Goal: Information Seeking & Learning: Learn about a topic

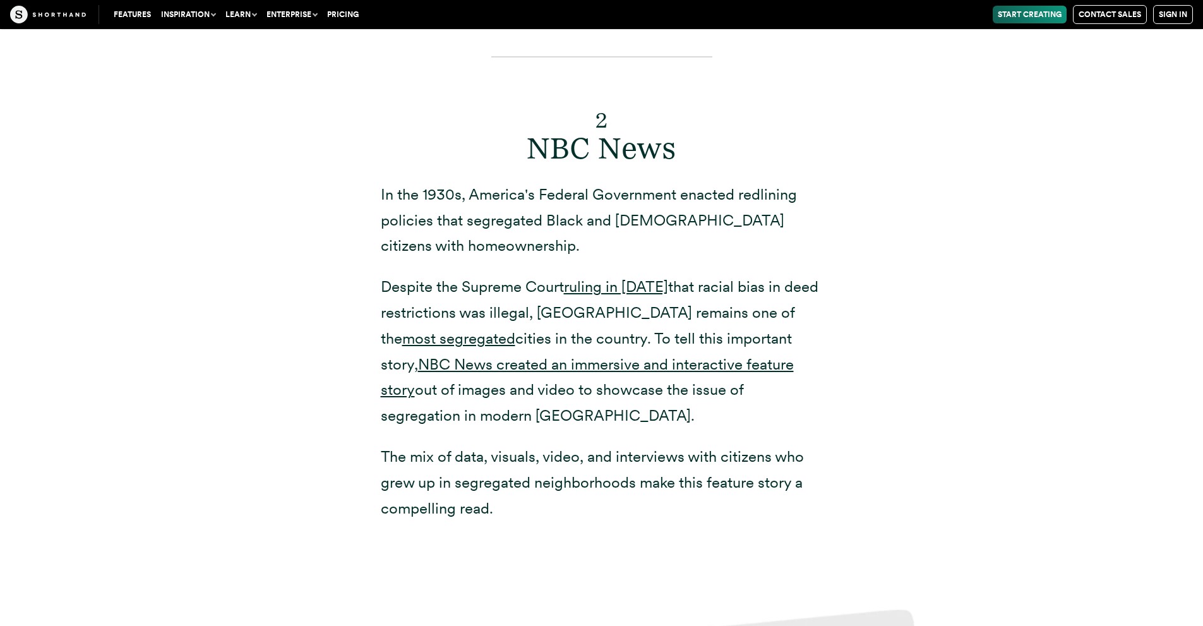
scroll to position [6128, 0]
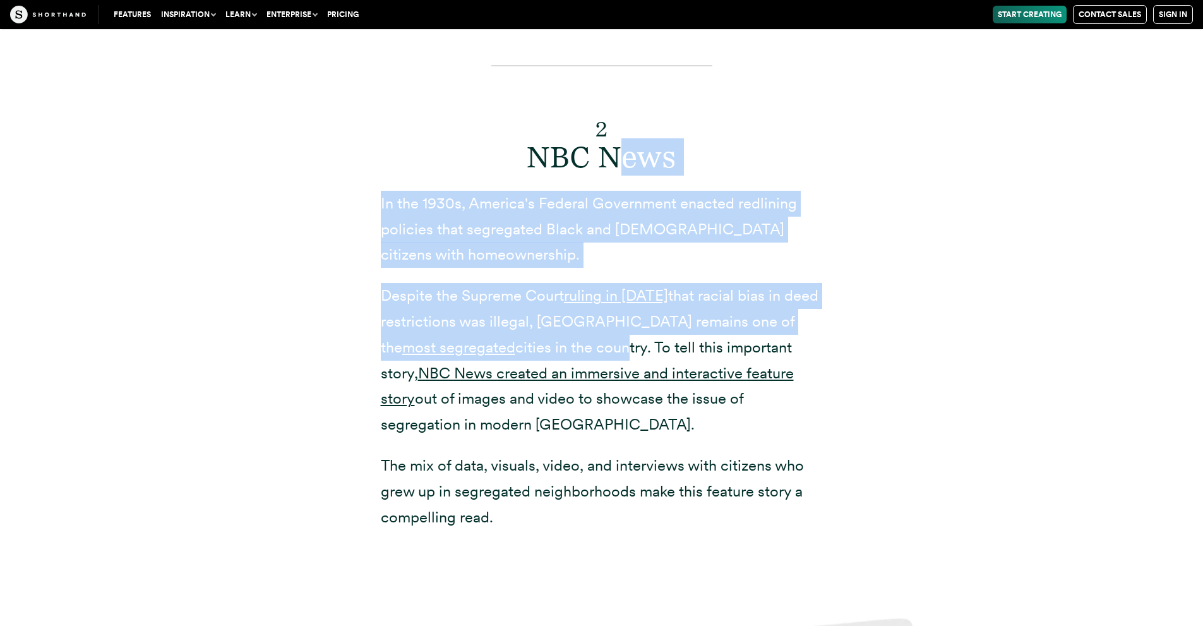
drag, startPoint x: 623, startPoint y: 157, endPoint x: 567, endPoint y: 356, distance: 206.2
click at [567, 356] on div "2 NBC News In the 1930s, America's Federal Government enacted redlining policie…" at bounding box center [602, 287] width 442 height 486
click at [567, 356] on p "Despite the Supreme Court ruling in [DATE] that racial bias in deed restriction…" at bounding box center [602, 360] width 442 height 155
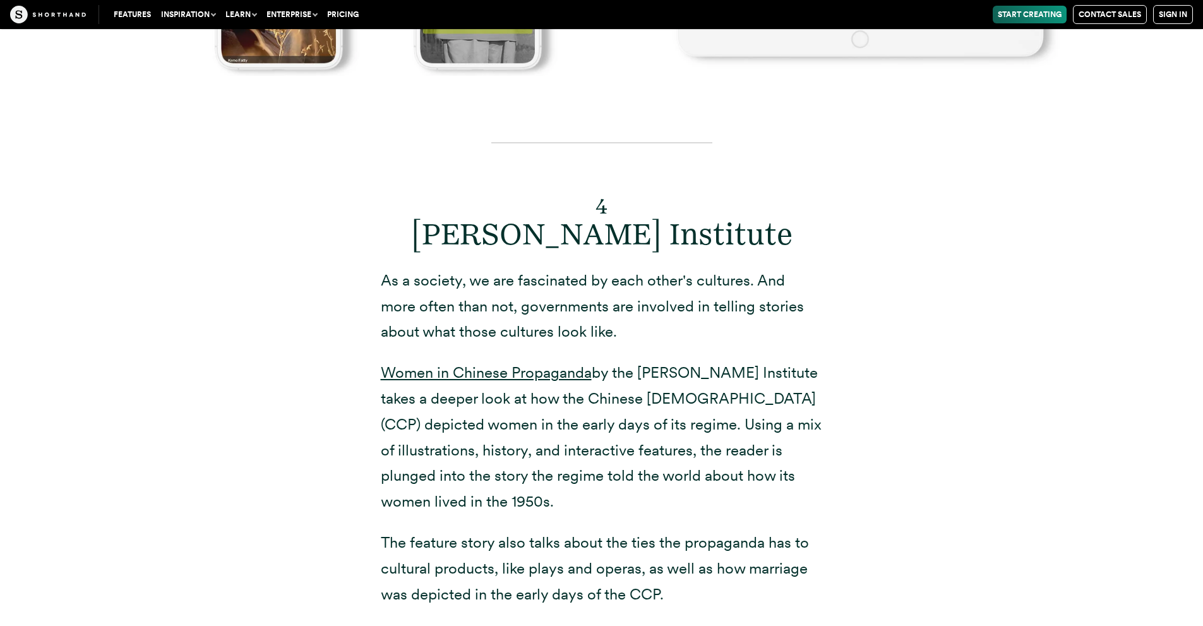
scroll to position [8402, 0]
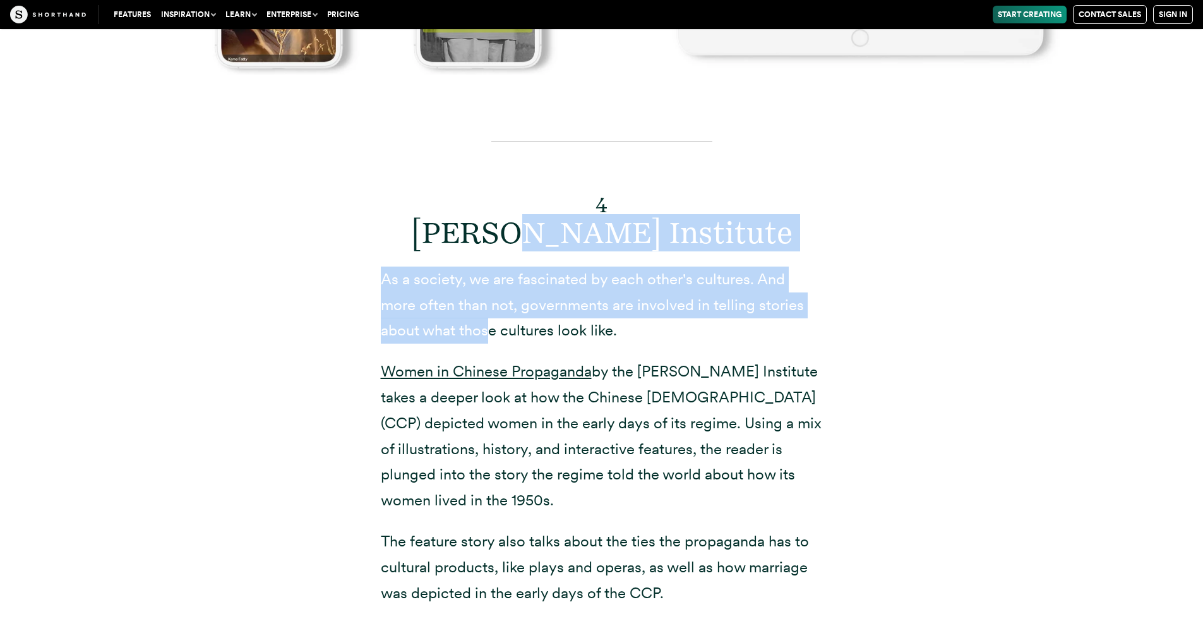
drag, startPoint x: 581, startPoint y: 231, endPoint x: 489, endPoint y: 323, distance: 129.5
click at [489, 323] on div "4 [PERSON_NAME] Institute As a society, we are fascinated by each other's cultu…" at bounding box center [602, 362] width 442 height 486
click at [489, 323] on p "As a society, we are fascinated by each other's cultures. And more often than n…" at bounding box center [602, 305] width 442 height 77
drag, startPoint x: 489, startPoint y: 323, endPoint x: 598, endPoint y: 241, distance: 136.2
click at [598, 241] on div "4 [PERSON_NAME] Institute As a society, we are fascinated by each other's cultu…" at bounding box center [602, 362] width 442 height 486
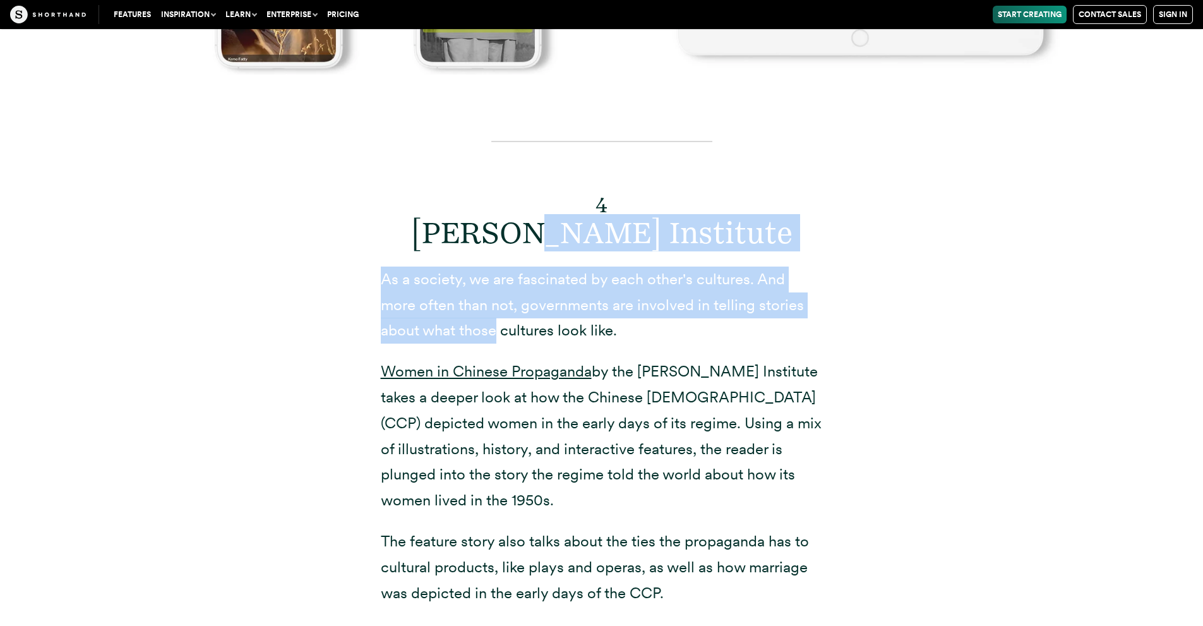
click at [598, 241] on h2 "4 [PERSON_NAME] Institute" at bounding box center [602, 215] width 442 height 73
drag, startPoint x: 598, startPoint y: 241, endPoint x: 453, endPoint y: 320, distance: 164.8
click at [453, 320] on div "4 [PERSON_NAME] Institute As a society, we are fascinated by each other's cultu…" at bounding box center [602, 362] width 442 height 486
click at [453, 320] on p "As a society, we are fascinated by each other's cultures. And more often than n…" at bounding box center [602, 305] width 442 height 77
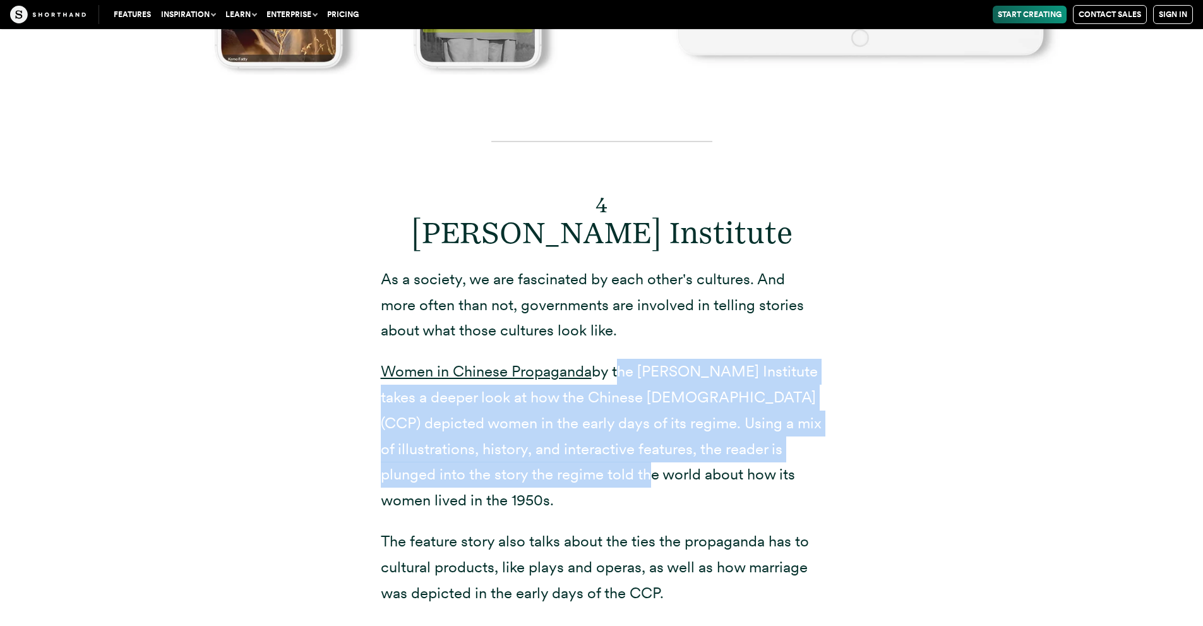
drag, startPoint x: 615, startPoint y: 370, endPoint x: 597, endPoint y: 478, distance: 110.2
click at [597, 478] on p "Women in Chinese Propaganda by the [PERSON_NAME] Institute takes a deeper look …" at bounding box center [602, 436] width 442 height 155
drag, startPoint x: 597, startPoint y: 478, endPoint x: 620, endPoint y: 377, distance: 103.7
click at [620, 377] on p "Women in Chinese Propaganda by the [PERSON_NAME] Institute takes a deeper look …" at bounding box center [602, 436] width 442 height 155
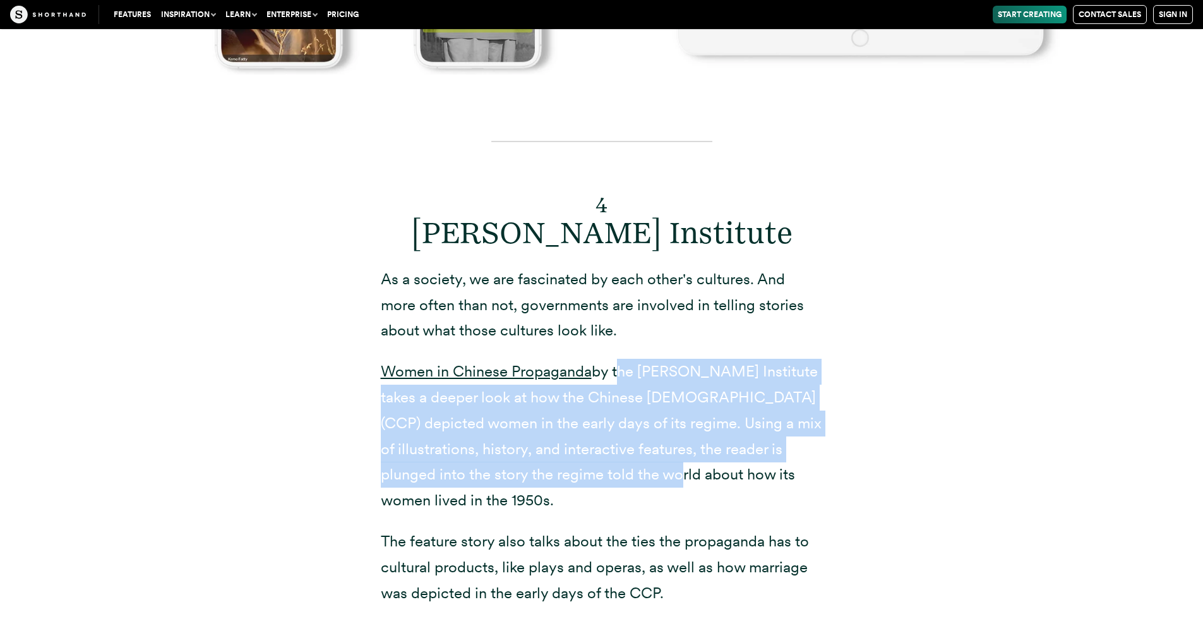
click at [620, 377] on p "Women in Chinese Propaganda by the [PERSON_NAME] Institute takes a deeper look …" at bounding box center [602, 436] width 442 height 155
drag, startPoint x: 620, startPoint y: 377, endPoint x: 620, endPoint y: 486, distance: 108.7
click at [620, 486] on p "Women in Chinese Propaganda by the [PERSON_NAME] Institute takes a deeper look …" at bounding box center [602, 436] width 442 height 155
drag, startPoint x: 620, startPoint y: 486, endPoint x: 630, endPoint y: 374, distance: 112.3
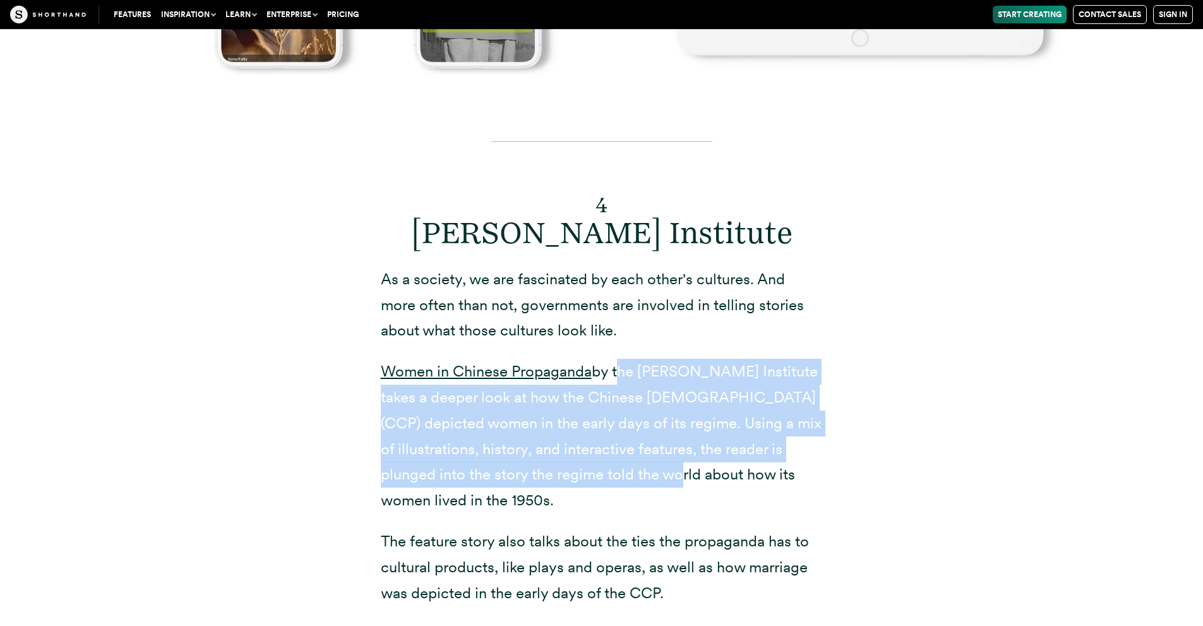
click at [630, 374] on p "Women in Chinese Propaganda by the [PERSON_NAME] Institute takes a deeper look …" at bounding box center [602, 436] width 442 height 155
drag, startPoint x: 630, startPoint y: 374, endPoint x: 610, endPoint y: 473, distance: 101.3
click at [610, 473] on p "Women in Chinese Propaganda by the [PERSON_NAME] Institute takes a deeper look …" at bounding box center [602, 436] width 442 height 155
